Goal: Task Accomplishment & Management: Use online tool/utility

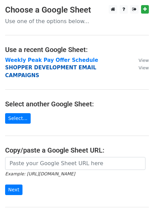
click at [39, 70] on strong "SHOPPER DEVELOPMENT EMAIL CAMPAIGNS" at bounding box center [50, 72] width 91 height 14
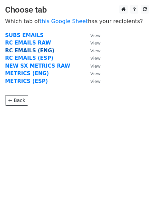
click at [31, 50] on strong "RC EMAILS (ENG)" at bounding box center [29, 51] width 49 height 6
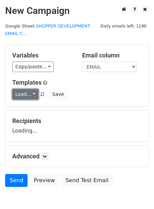
click at [24, 96] on link "Load..." at bounding box center [25, 94] width 26 height 11
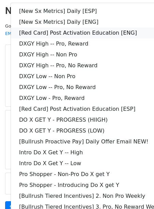
click at [51, 33] on link "[Red Card] Post Activation Education [ENG]" at bounding box center [98, 33] width 174 height 11
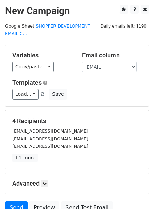
scroll to position [63, 0]
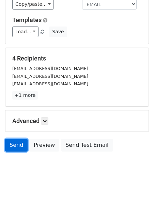
click at [13, 146] on link "Send" at bounding box center [16, 145] width 22 height 13
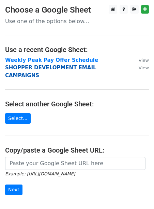
click at [17, 69] on strong "SHOPPER DEVELOPMENT EMAIL CAMPAIGNS" at bounding box center [50, 72] width 91 height 14
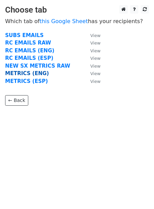
click at [30, 75] on strong "METRICS (ENG)" at bounding box center [27, 73] width 44 height 6
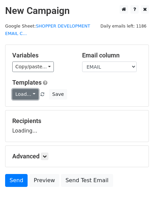
click at [22, 94] on link "Load..." at bounding box center [25, 94] width 26 height 11
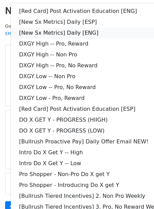
click at [56, 32] on link "[New Sx Metrics] Daily [ENG]" at bounding box center [98, 33] width 174 height 11
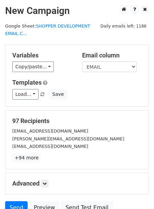
scroll to position [63, 0]
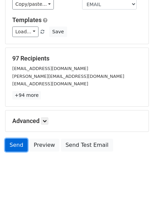
click at [18, 143] on link "Send" at bounding box center [16, 145] width 22 height 13
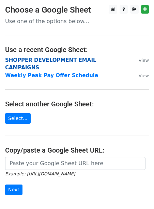
click at [31, 59] on strong "SHOPPER DEVELOPMENT EMAIL CAMPAIGNS" at bounding box center [50, 64] width 91 height 14
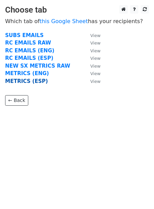
click at [21, 82] on strong "METRICS (ESP)" at bounding box center [26, 81] width 43 height 6
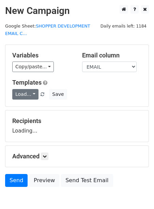
click at [21, 90] on link "Load..." at bounding box center [25, 94] width 26 height 11
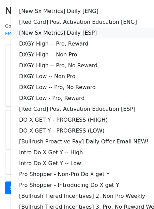
click at [60, 32] on link "[New Sx Metrics] Daily [ESP]" at bounding box center [98, 33] width 174 height 11
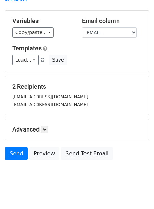
scroll to position [43, 0]
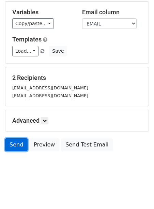
click at [22, 147] on link "Send" at bounding box center [16, 144] width 22 height 13
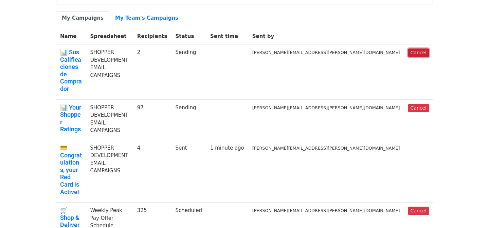
click at [410, 50] on link "Cancel" at bounding box center [418, 53] width 21 height 8
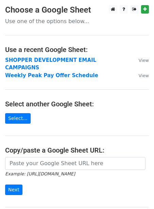
click at [42, 55] on main "Choose a Google Sheet Use one of the options below... Use a recent Google Sheet…" at bounding box center [77, 118] width 154 height 226
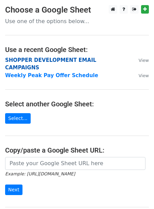
click at [42, 57] on strong "SHOPPER DEVELOPMENT EMAIL CAMPAIGNS" at bounding box center [50, 64] width 91 height 14
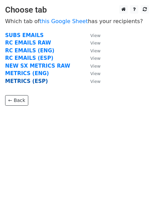
click at [34, 80] on strong "METRICS (ESP)" at bounding box center [26, 81] width 43 height 6
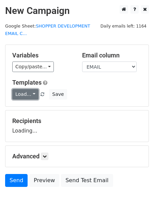
click at [26, 96] on link "Load..." at bounding box center [25, 94] width 26 height 11
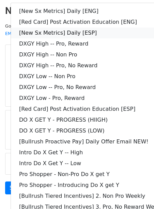
click at [69, 28] on link "[New Sx Metrics] Daily [ESP]" at bounding box center [98, 33] width 174 height 11
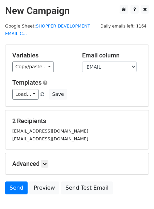
scroll to position [43, 0]
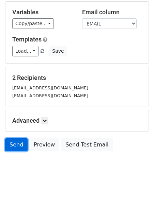
click at [18, 142] on link "Send" at bounding box center [16, 144] width 22 height 13
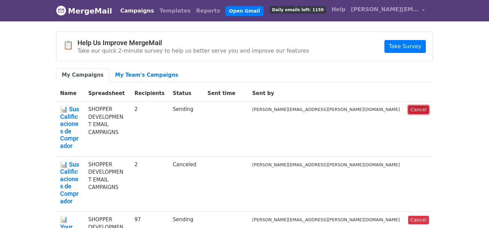
click at [412, 110] on link "Cancel" at bounding box center [418, 110] width 21 height 8
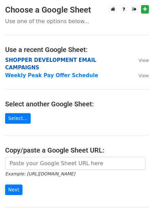
click at [41, 59] on strong "SHOPPER DEVELOPMENT EMAIL CAMPAIGNS" at bounding box center [50, 64] width 91 height 14
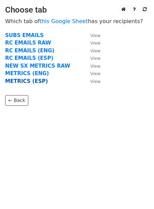
click at [27, 80] on strong "METRICS (ESP)" at bounding box center [26, 81] width 43 height 6
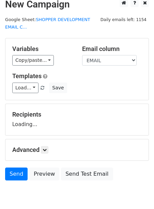
scroll to position [7, 0]
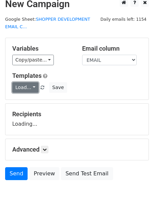
click at [25, 84] on link "Load..." at bounding box center [25, 87] width 26 height 11
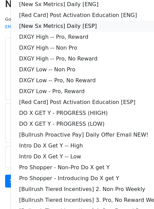
click at [44, 28] on link "[New Sx Metrics] Daily [ESP]" at bounding box center [98, 26] width 174 height 11
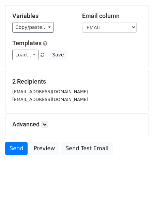
scroll to position [43, 0]
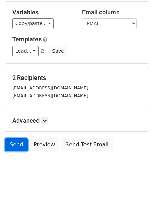
click at [14, 147] on link "Send" at bounding box center [16, 144] width 22 height 13
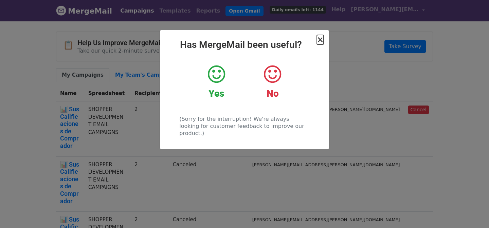
click at [322, 40] on span "×" at bounding box center [320, 40] width 7 height 10
